Goal: Task Accomplishment & Management: Manage account settings

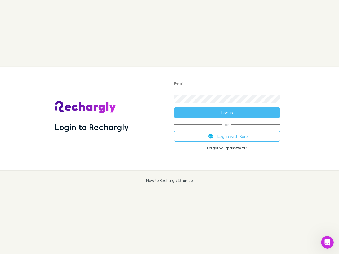
click at [169, 127] on div "Login to Rechargly" at bounding box center [110, 118] width 119 height 103
click at [227, 84] on input "Email" at bounding box center [227, 84] width 106 height 8
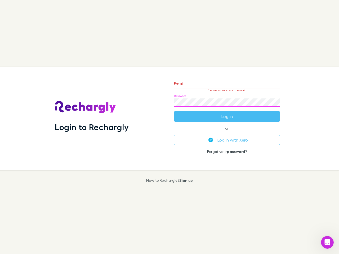
click at [227, 113] on form "Email Please enter a valid email. Password Log in" at bounding box center [227, 99] width 106 height 46
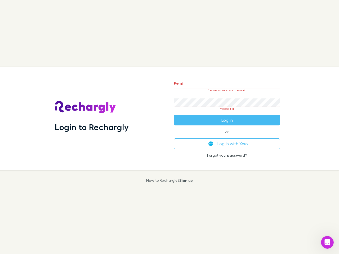
click at [227, 136] on div "Email Please enter a valid email. Password Please fill Log in or Log in with Xe…" at bounding box center [227, 118] width 114 height 103
click at [327, 242] on icon "Open Intercom Messenger" at bounding box center [327, 242] width 9 height 9
